Goal: Task Accomplishment & Management: Complete application form

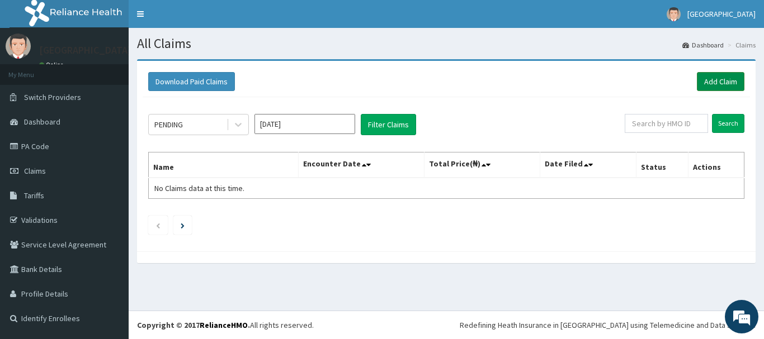
click at [717, 77] on link "Add Claim" at bounding box center [721, 81] width 48 height 19
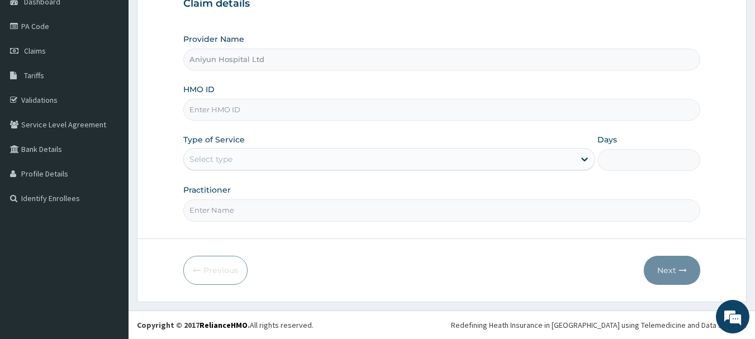
paste input "KSB/11256/B"
type input "KSB/11256/B"
click at [255, 158] on div "Select type" at bounding box center [379, 159] width 391 height 18
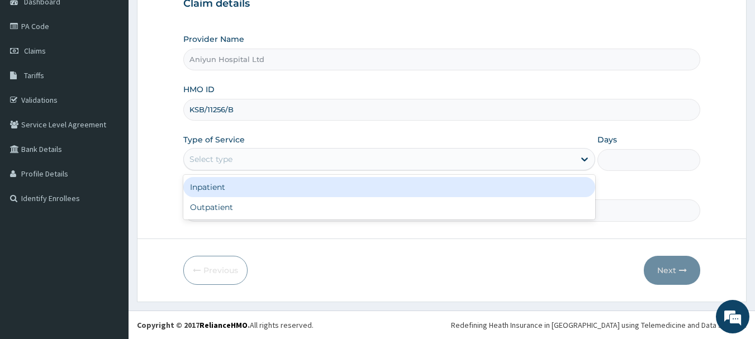
drag, startPoint x: 266, startPoint y: 186, endPoint x: 262, endPoint y: 193, distance: 8.0
click at [265, 190] on div "Inpatient" at bounding box center [389, 187] width 412 height 20
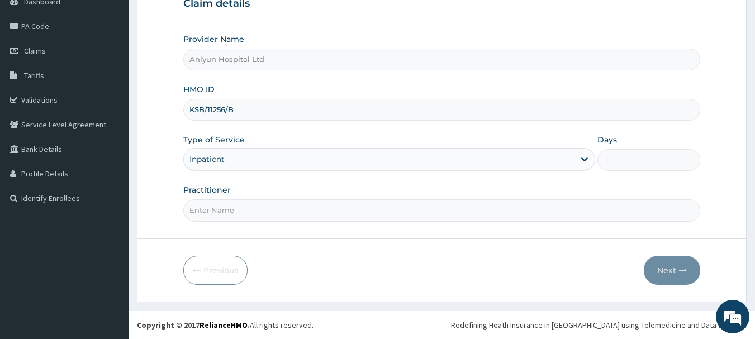
click at [258, 207] on input "Practitioner" at bounding box center [442, 211] width 518 height 22
type input "[PERSON_NAME]"
drag, startPoint x: 620, startPoint y: 160, endPoint x: 625, endPoint y: 168, distance: 9.5
click at [621, 160] on input "Days" at bounding box center [649, 160] width 103 height 22
type input "2"
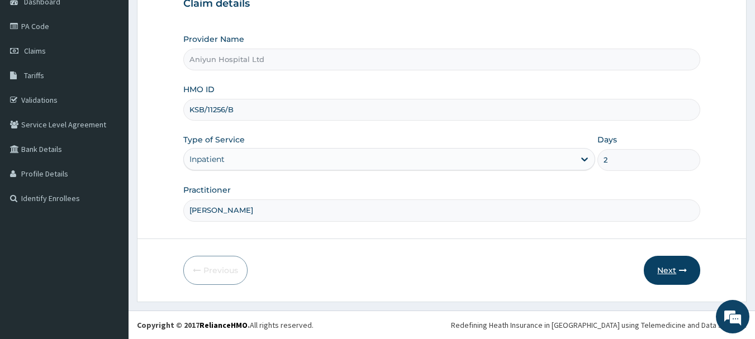
click at [678, 266] on button "Next" at bounding box center [672, 270] width 56 height 29
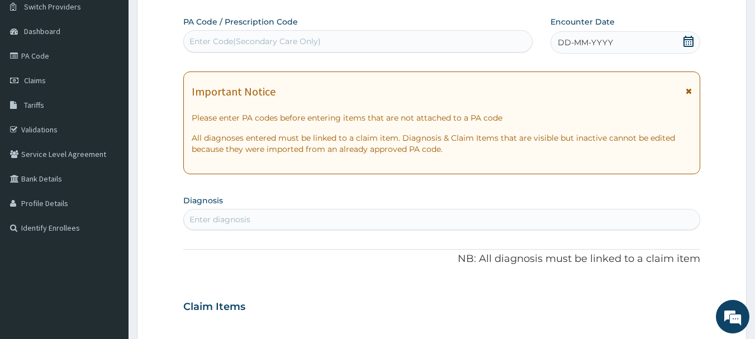
scroll to position [64, 0]
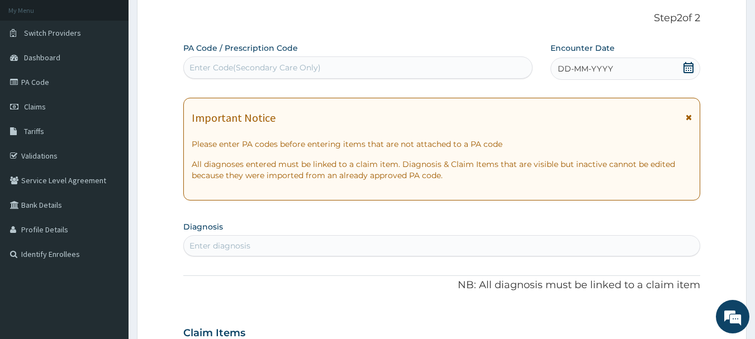
click at [321, 65] on div "Enter Code(Secondary Care Only)" at bounding box center [358, 68] width 349 height 18
drag, startPoint x: 320, startPoint y: 65, endPoint x: 268, endPoint y: 62, distance: 52.1
click at [268, 62] on div "Enter Code(Secondary Care Only)" at bounding box center [358, 68] width 349 height 18
paste input "KSB/11256/B"
type input "KSB/11256/B"
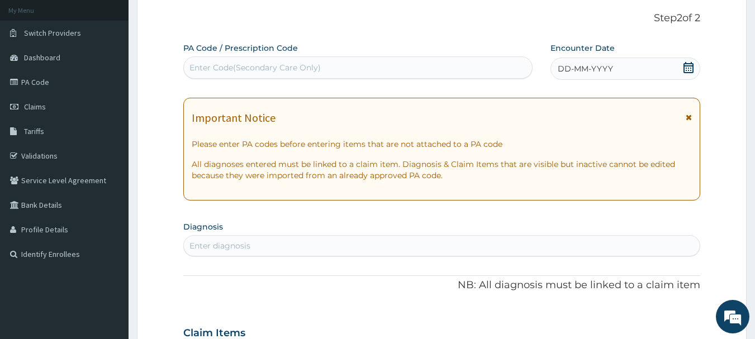
drag, startPoint x: 246, startPoint y: 68, endPoint x: 216, endPoint y: 67, distance: 30.2
click at [216, 67] on div "Enter Code(Secondary Care Only)" at bounding box center [358, 68] width 349 height 18
paste input "PA/283ABC"
type input "PA/283ABC"
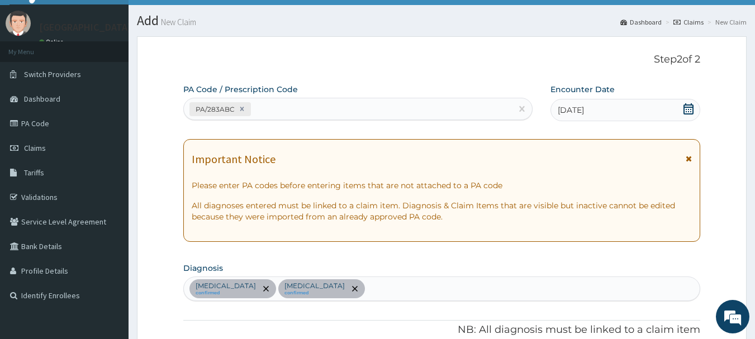
scroll to position [0, 0]
